Goal: Information Seeking & Learning: Learn about a topic

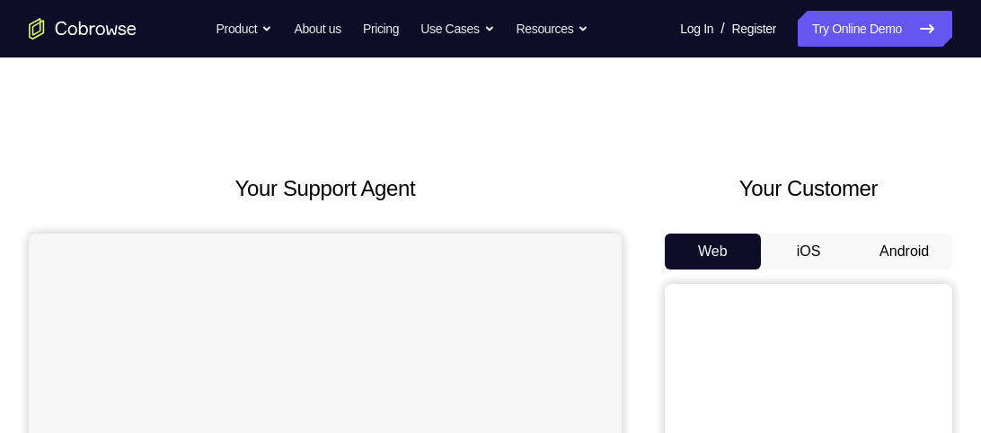
click at [865, 243] on button "Android" at bounding box center [904, 252] width 96 height 36
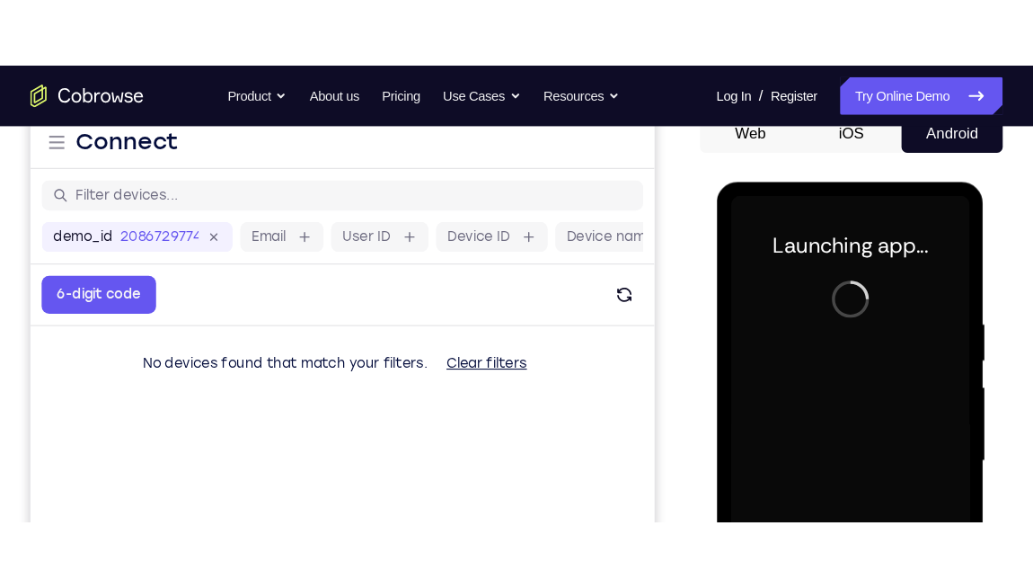
scroll to position [322, 0]
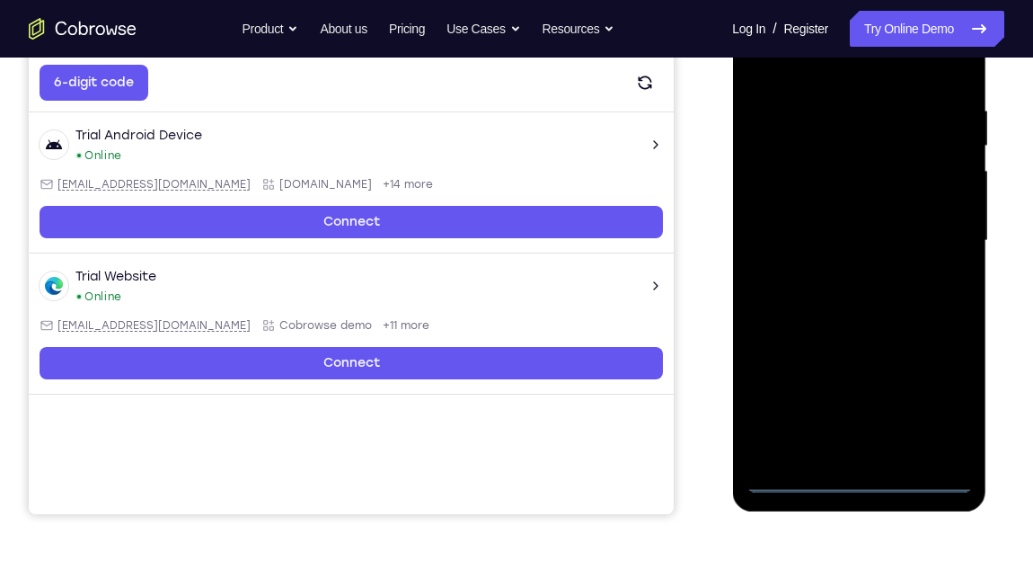
click at [862, 432] on div at bounding box center [859, 240] width 226 height 503
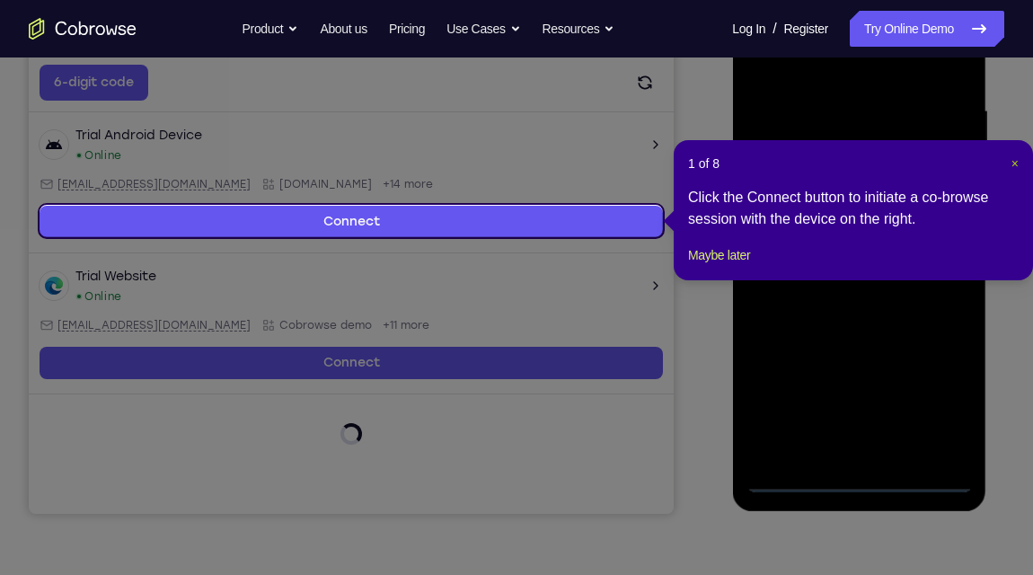
click at [980, 164] on span "×" at bounding box center [1015, 163] width 7 height 14
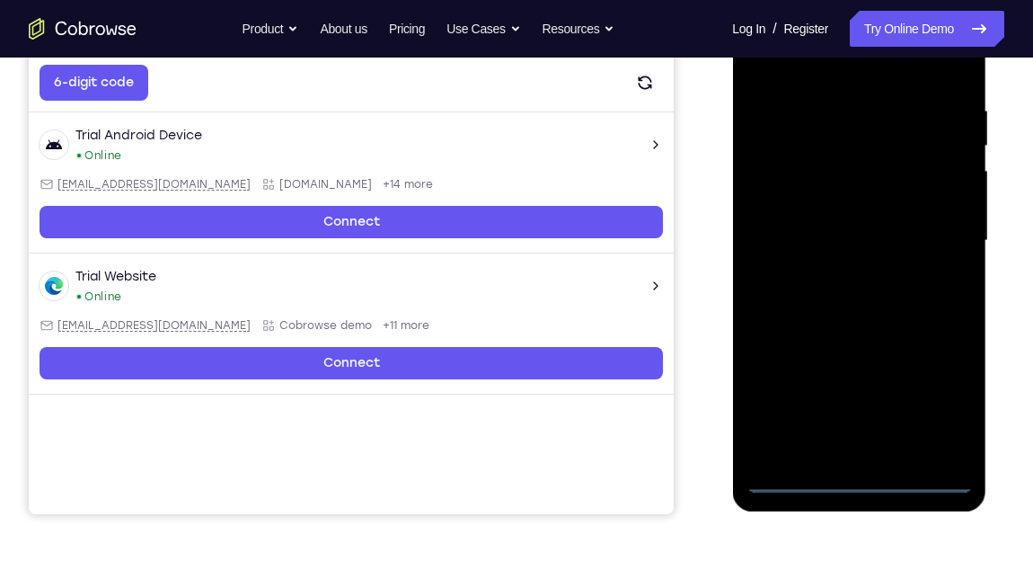
click at [944, 388] on div at bounding box center [859, 240] width 226 height 503
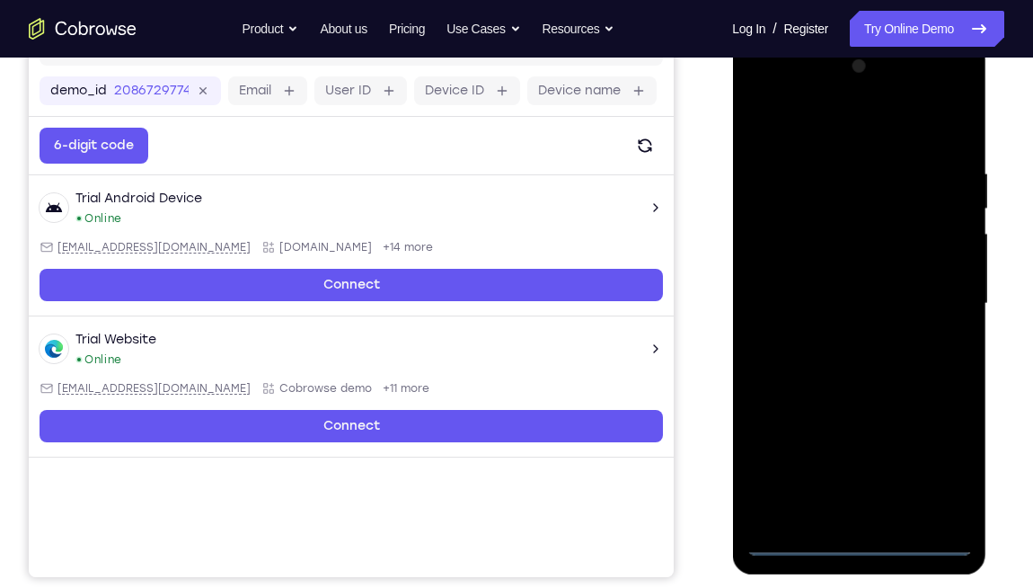
scroll to position [258, 0]
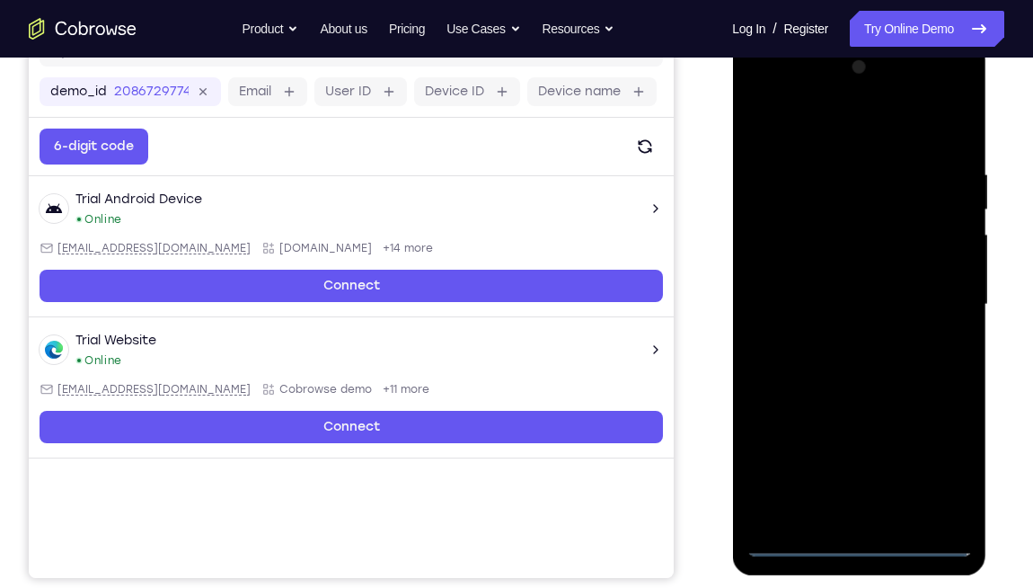
click at [761, 92] on div at bounding box center [859, 304] width 226 height 503
click at [935, 295] on div at bounding box center [859, 304] width 226 height 503
click at [838, 341] on div at bounding box center [859, 304] width 226 height 503
click at [842, 277] on div at bounding box center [859, 304] width 226 height 503
click at [842, 270] on div at bounding box center [859, 304] width 226 height 503
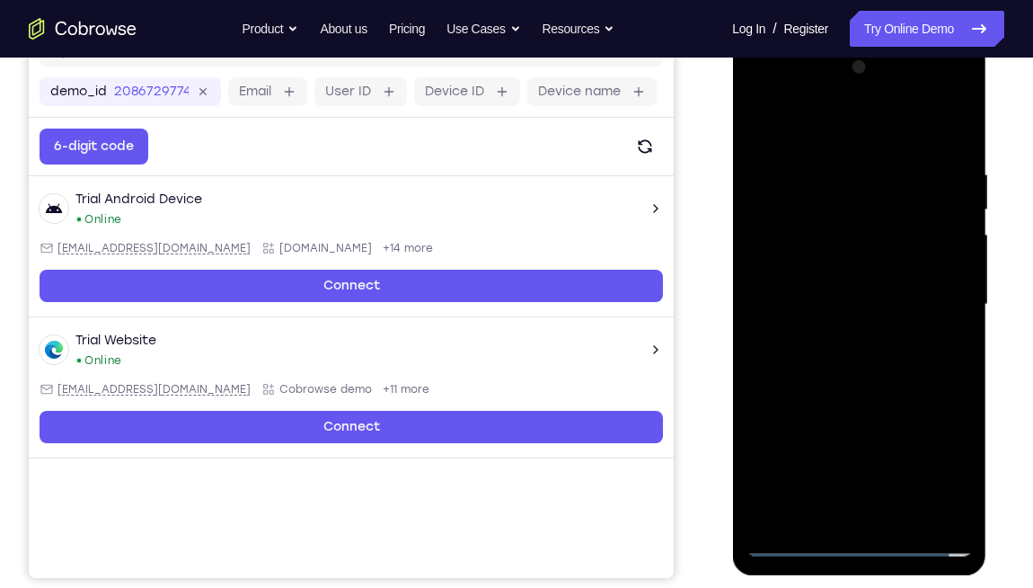
click at [864, 297] on div at bounding box center [859, 304] width 226 height 503
click at [855, 365] on div at bounding box center [859, 304] width 226 height 503
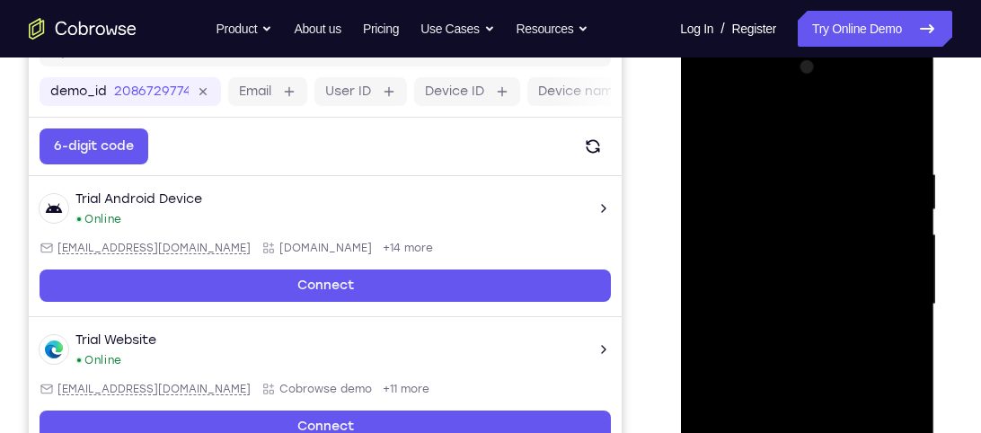
click at [902, 155] on div at bounding box center [807, 304] width 226 height 503
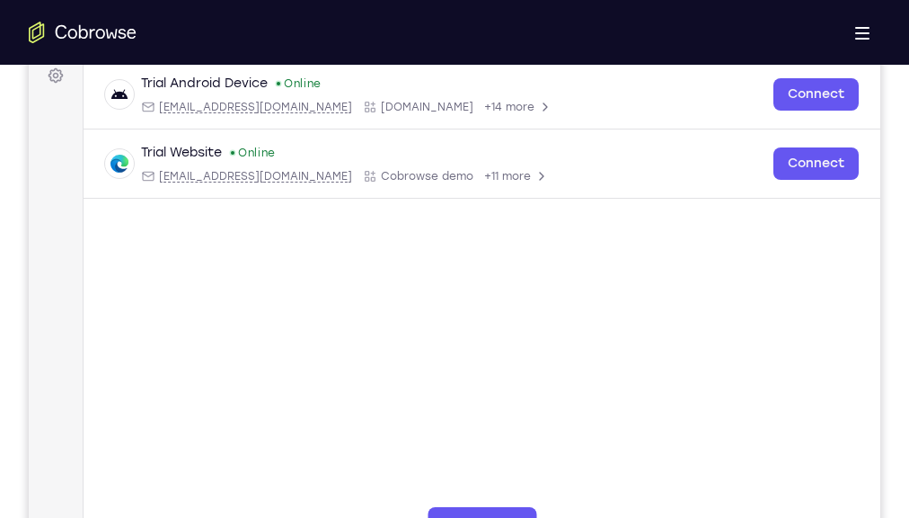
scroll to position [291, 0]
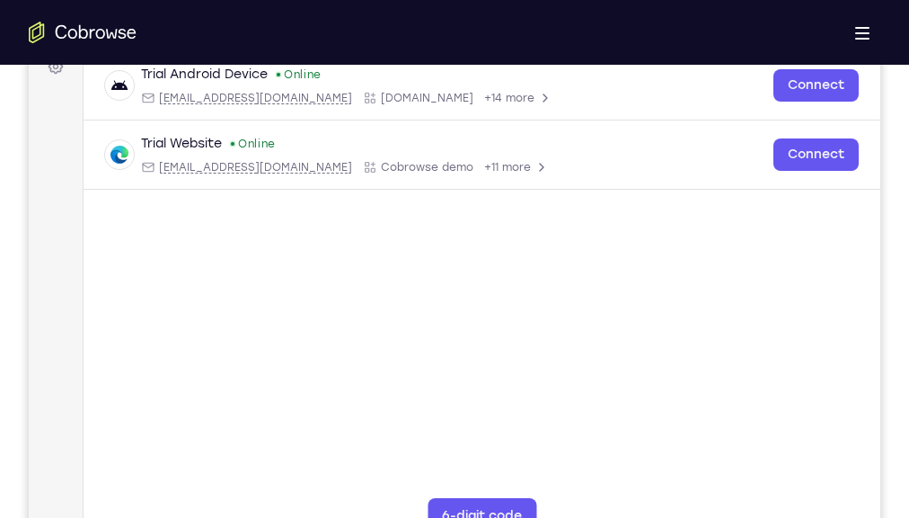
drag, startPoint x: 393, startPoint y: 1016, endPoint x: 557, endPoint y: 1015, distance: 164.5
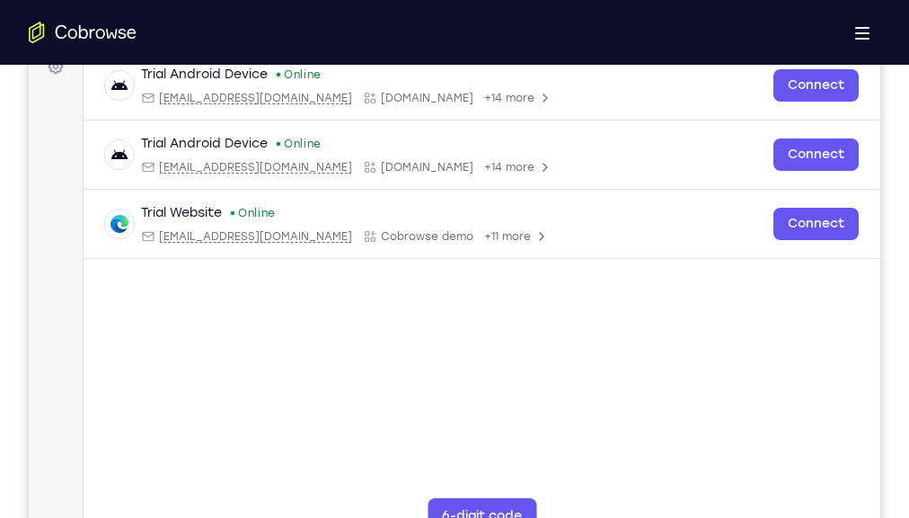
drag, startPoint x: 125, startPoint y: 502, endPoint x: 22, endPoint y: 411, distance: 138.1
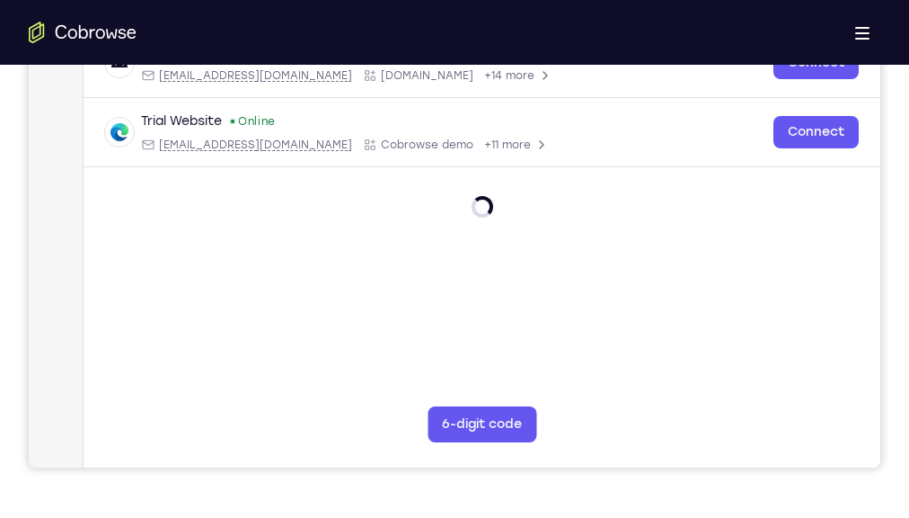
scroll to position [383, 0]
drag, startPoint x: 433, startPoint y: 1068, endPoint x: 412, endPoint y: 934, distance: 136.4
drag, startPoint x: 455, startPoint y: 1066, endPoint x: 443, endPoint y: 967, distance: 99.5
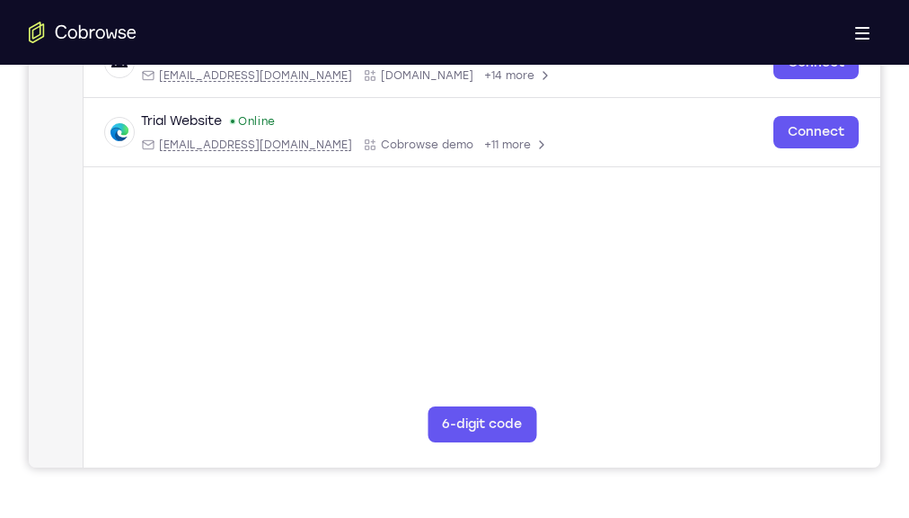
drag, startPoint x: 427, startPoint y: 1084, endPoint x: 410, endPoint y: 936, distance: 148.4
drag, startPoint x: 442, startPoint y: 1049, endPoint x: 443, endPoint y: 867, distance: 181.5
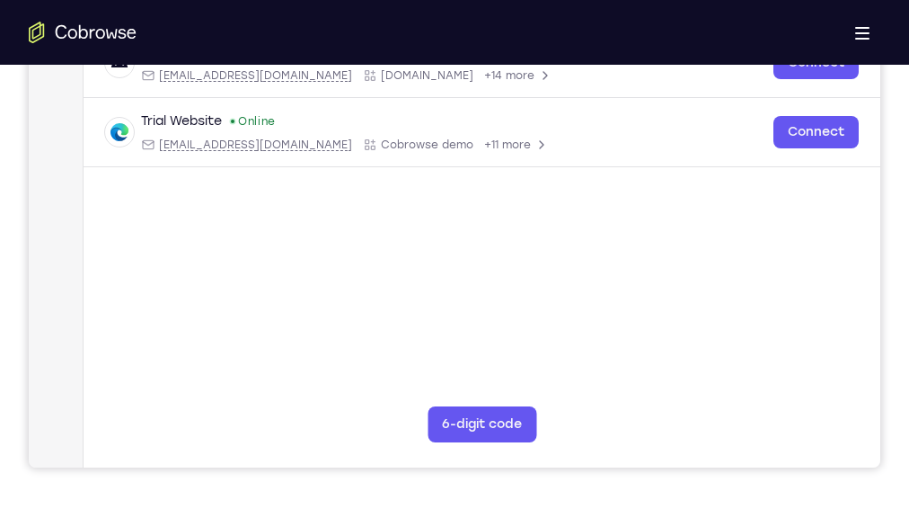
drag, startPoint x: 484, startPoint y: 1041, endPoint x: 315, endPoint y: 1037, distance: 169.9
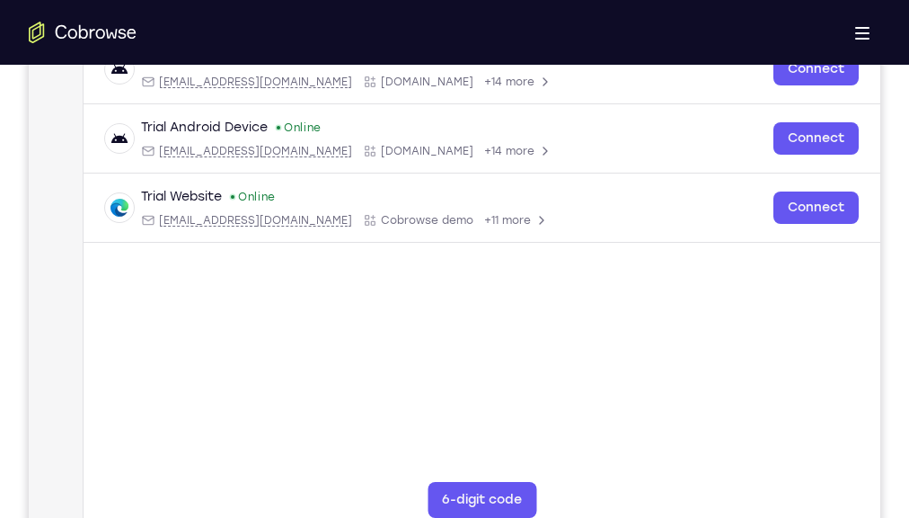
scroll to position [306, 0]
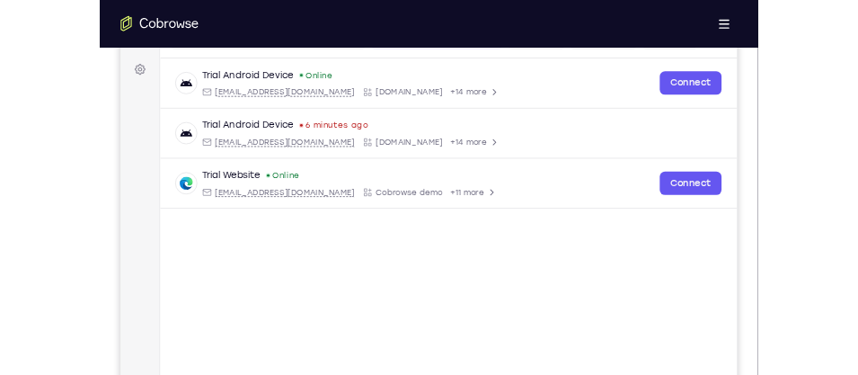
scroll to position [261, 0]
